Goal: Check status: Check status

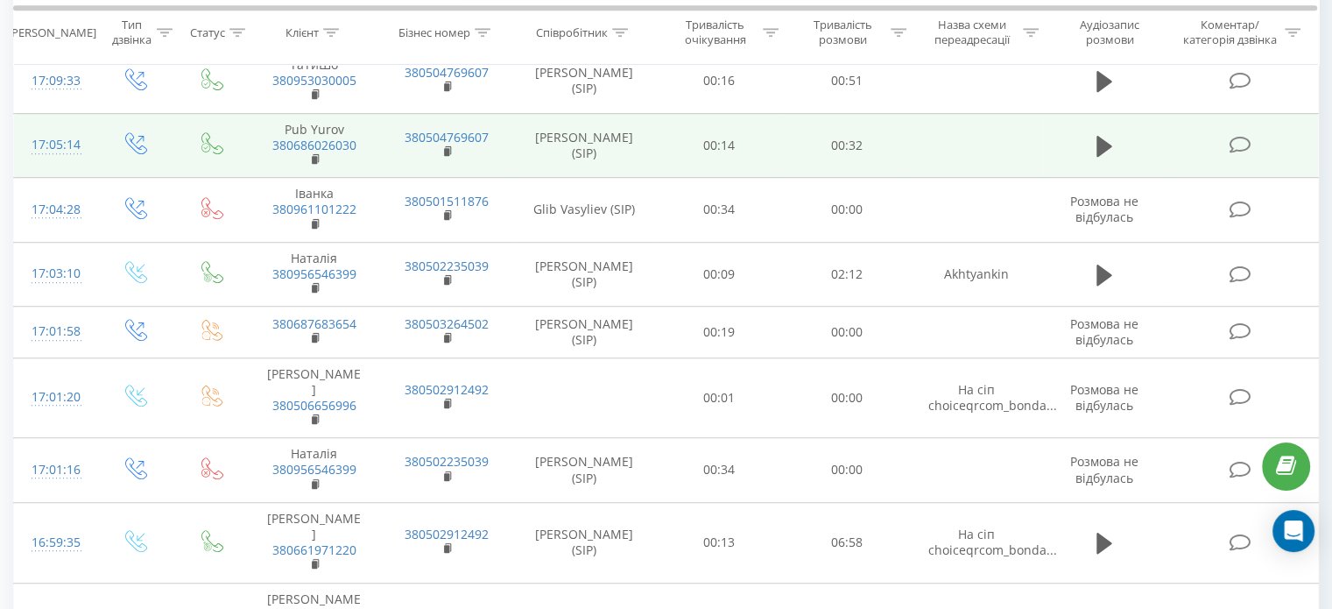
scroll to position [1294, 0]
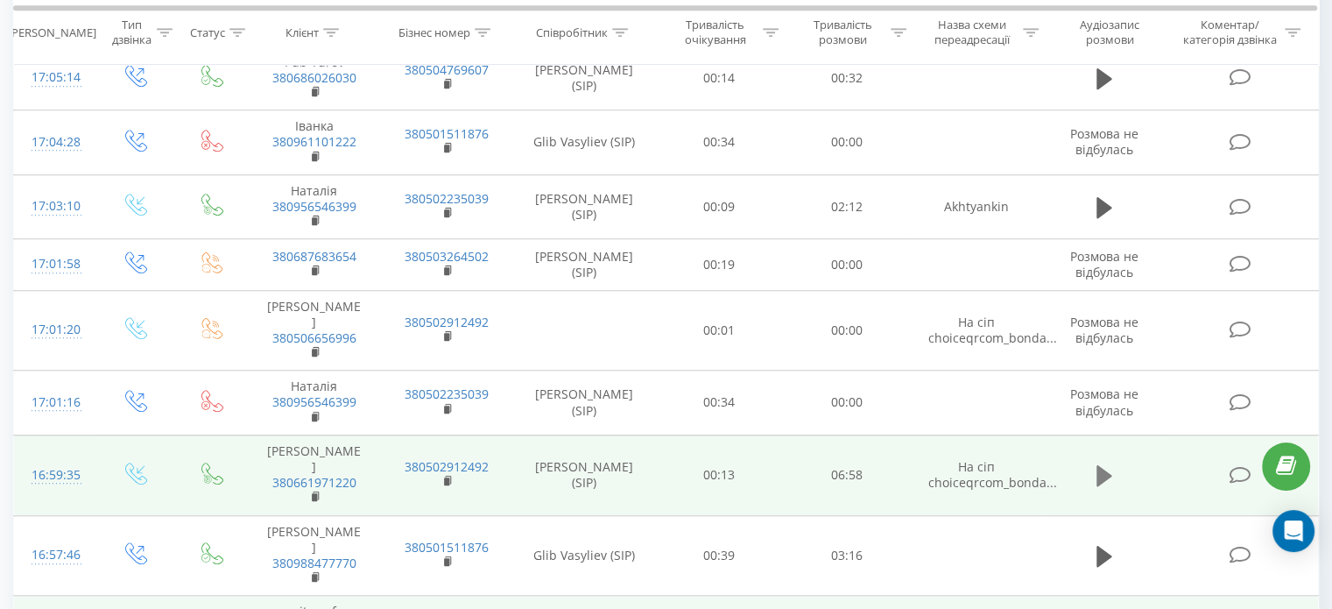
click at [1107, 465] on icon at bounding box center [1105, 475] width 16 height 21
click at [1107, 466] on icon at bounding box center [1108, 475] width 5 height 19
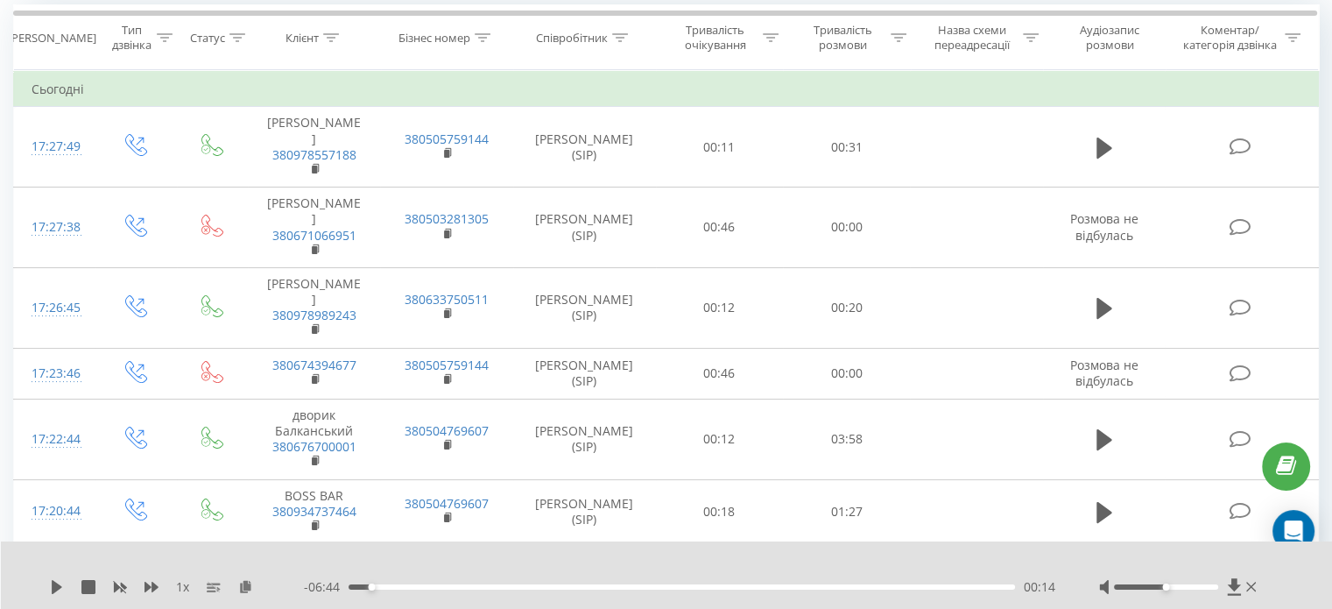
scroll to position [67, 0]
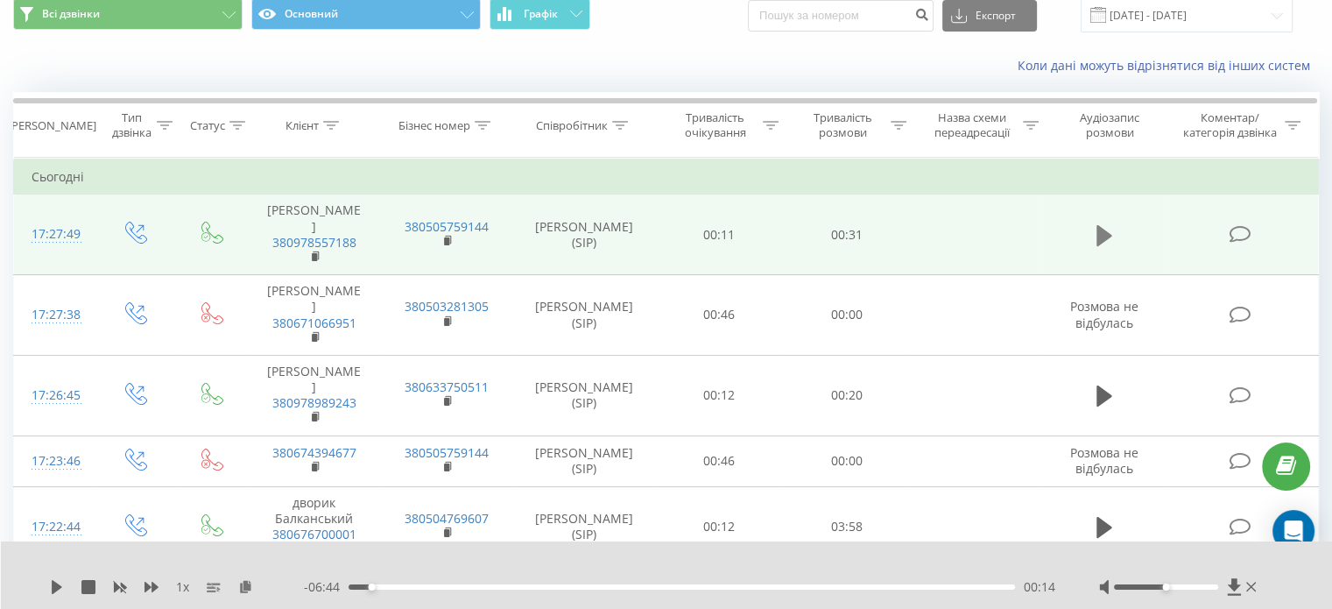
click at [1107, 225] on icon at bounding box center [1105, 235] width 16 height 21
